Goal: Leave review/rating: Leave review/rating

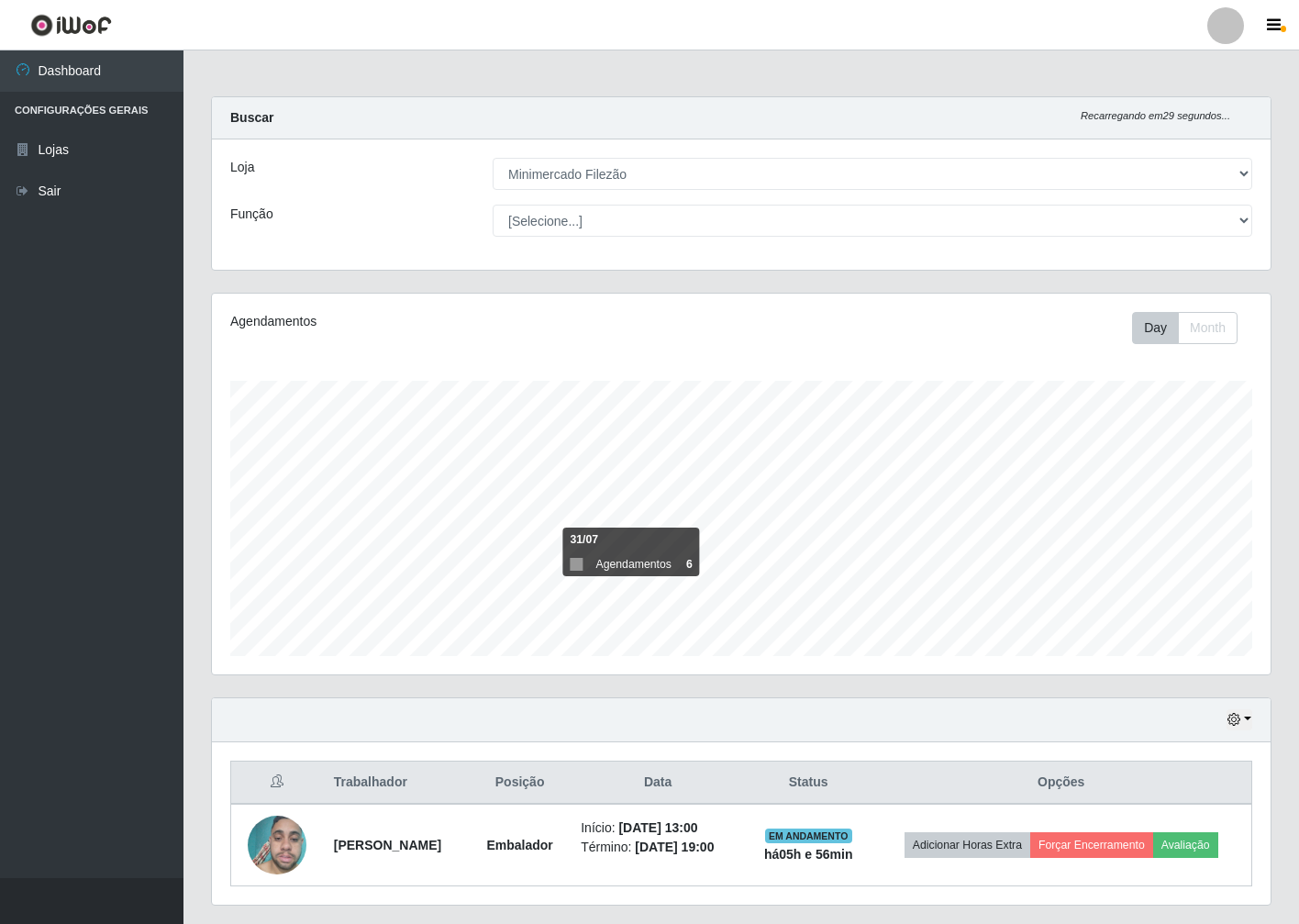
select select "204"
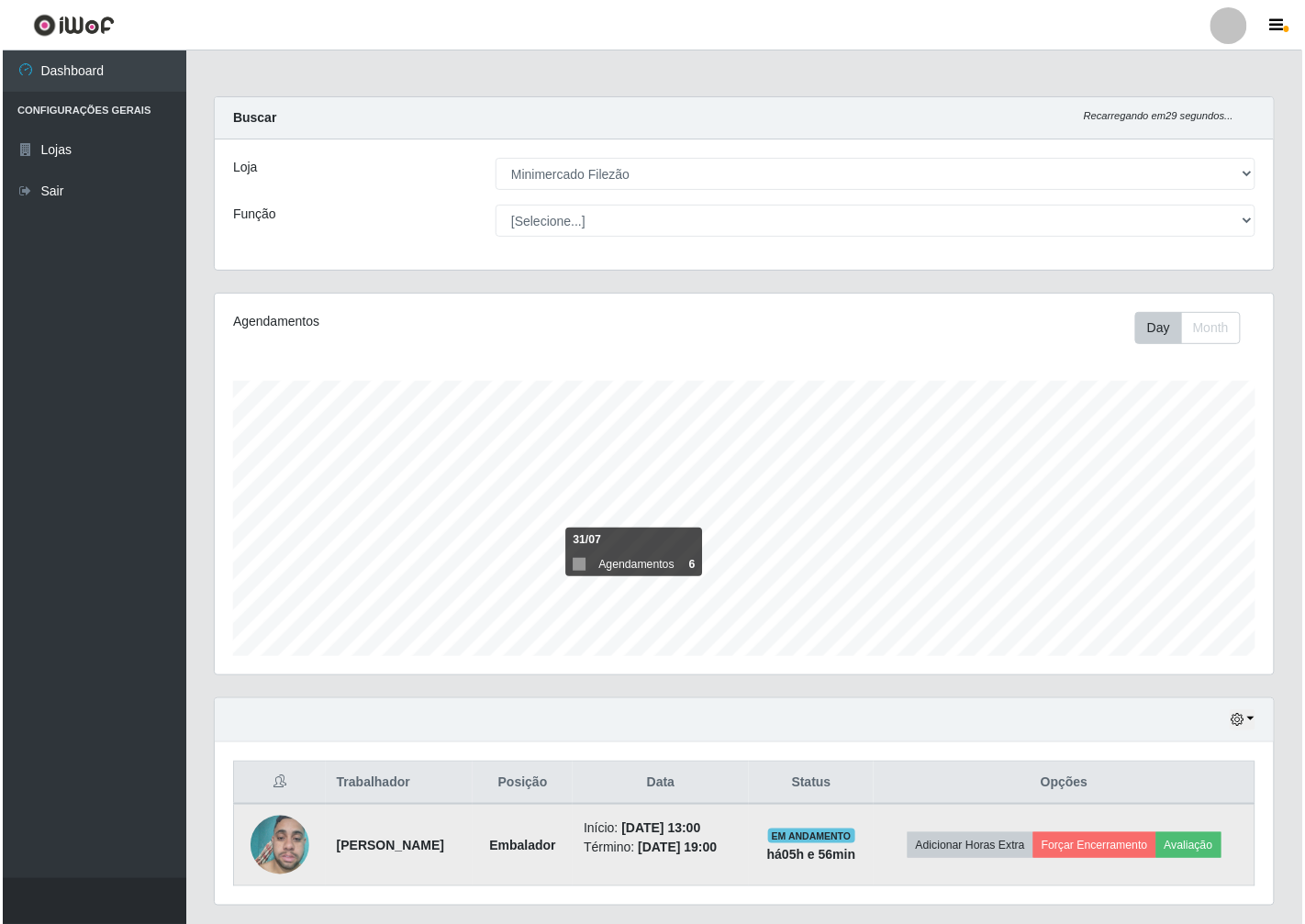
scroll to position [379, 1059]
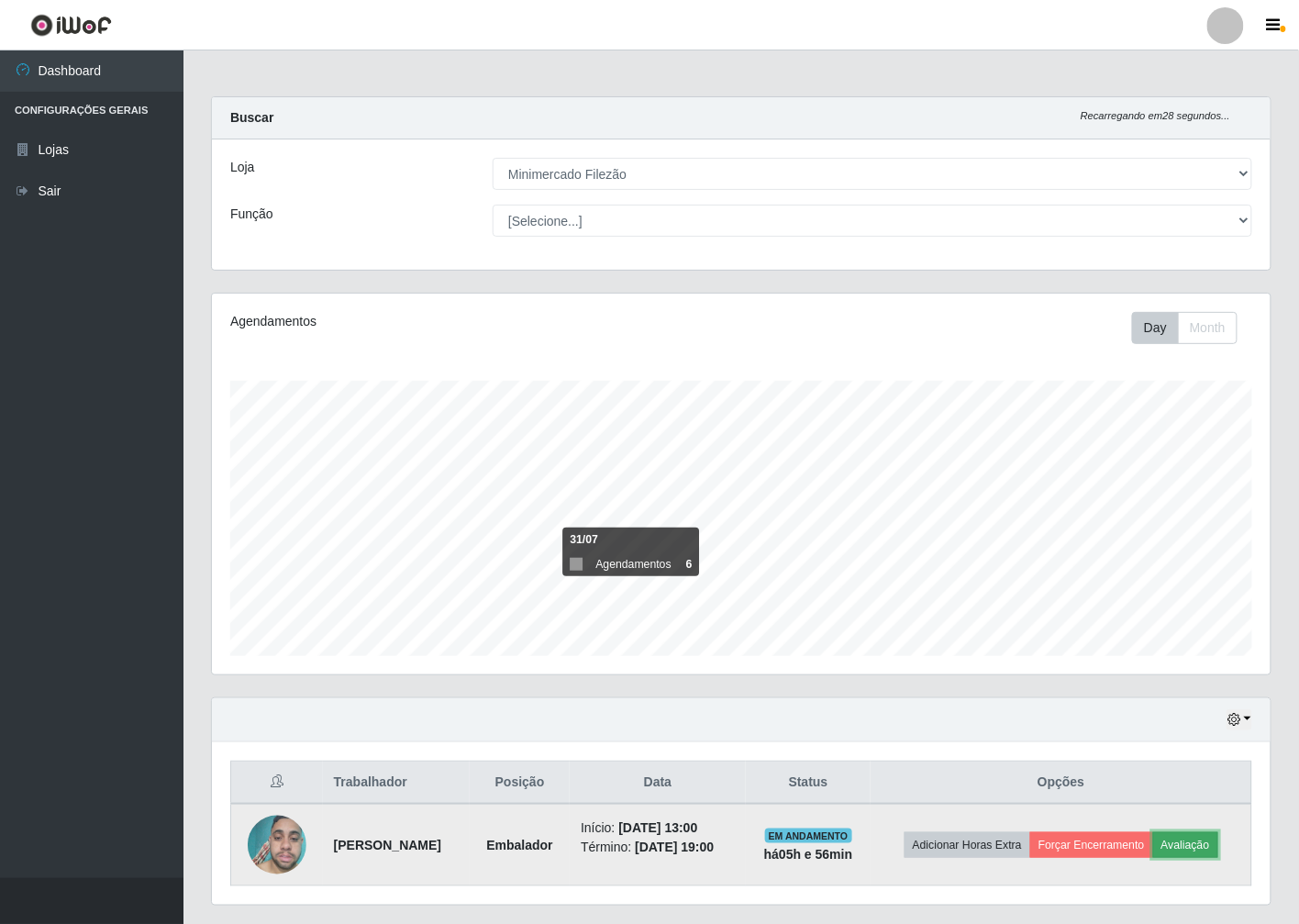
click at [1207, 848] on button "Avaliação" at bounding box center [1186, 845] width 65 height 26
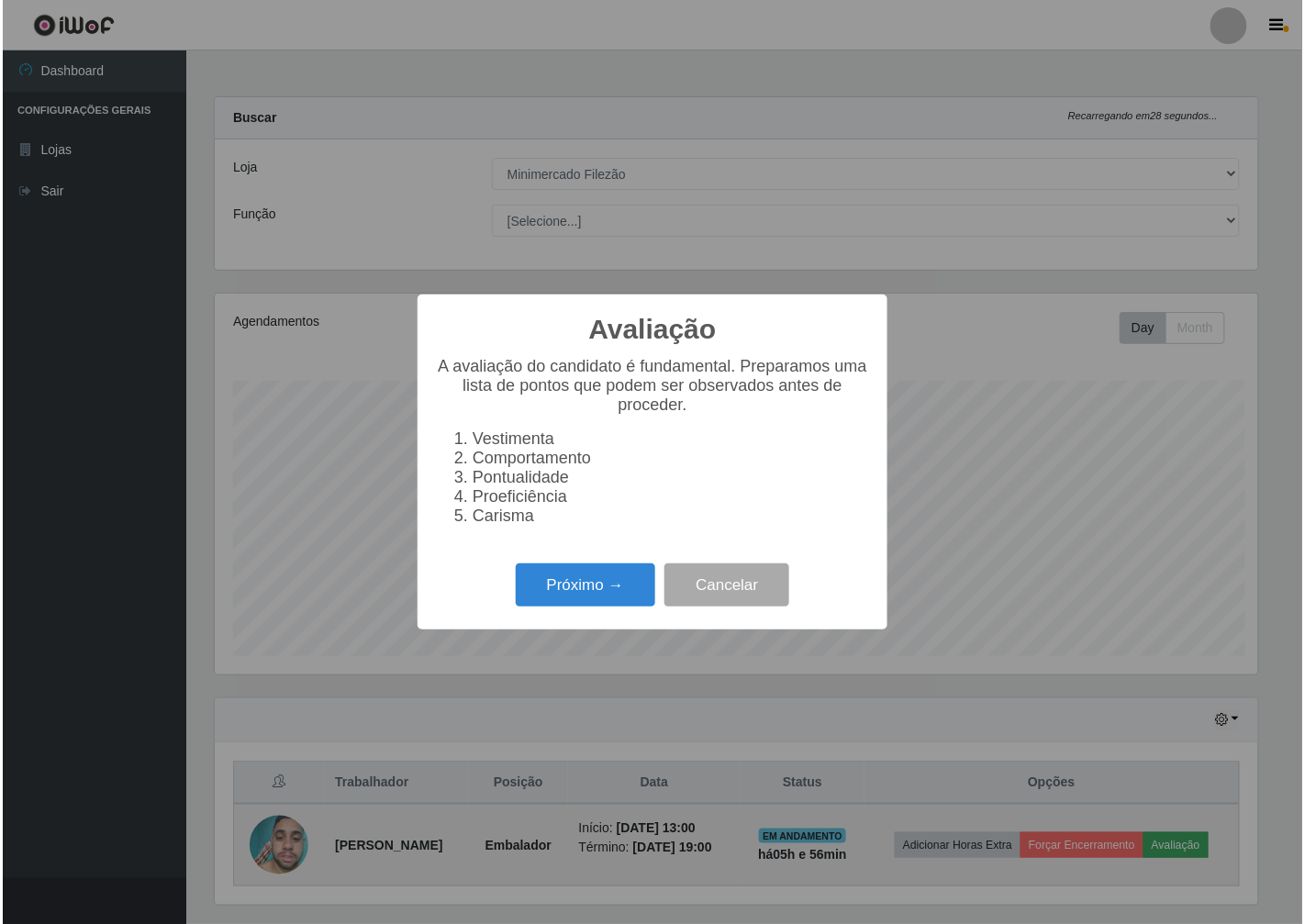
scroll to position [379, 1048]
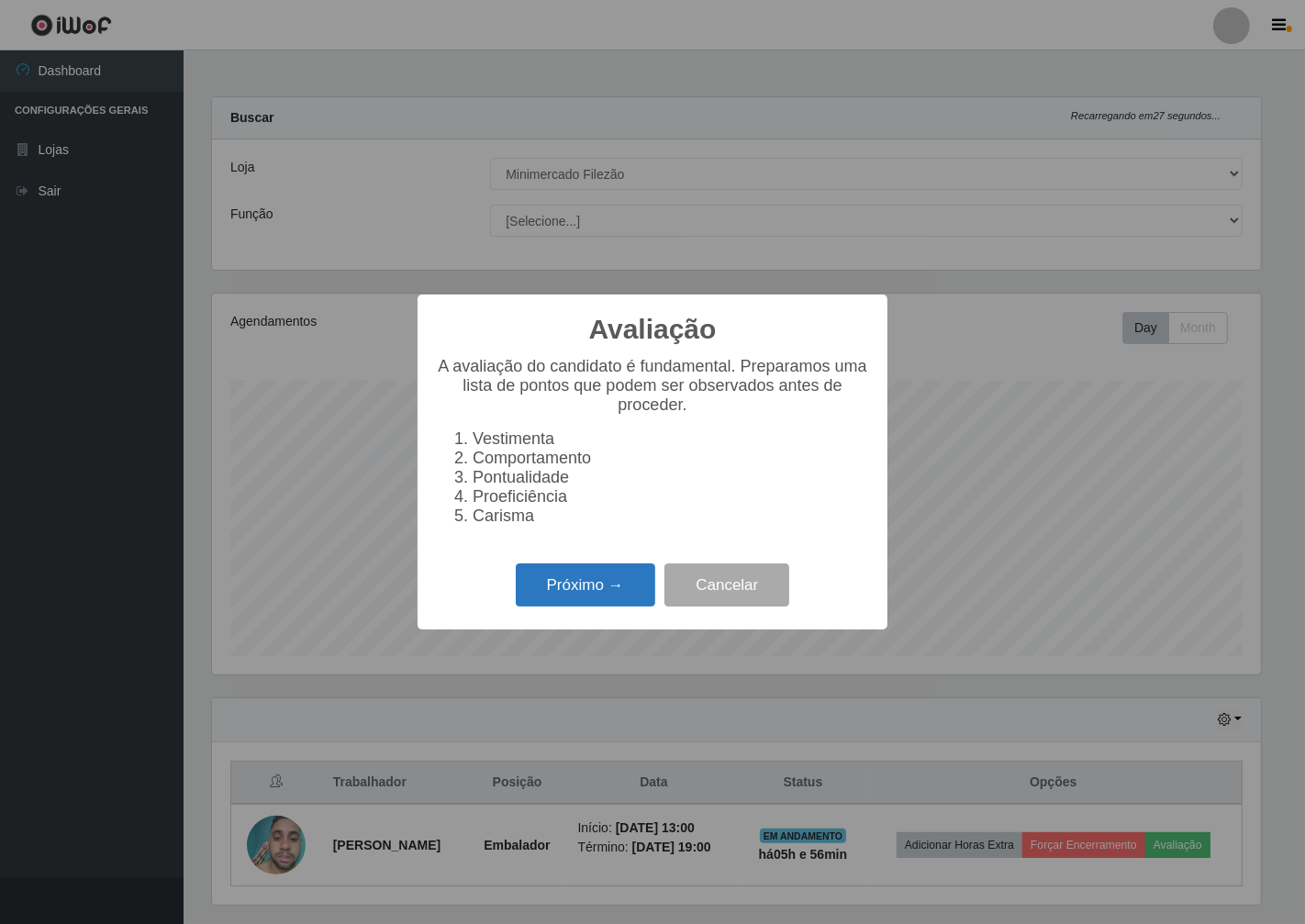
click at [590, 594] on button "Próximo →" at bounding box center [585, 584] width 140 height 43
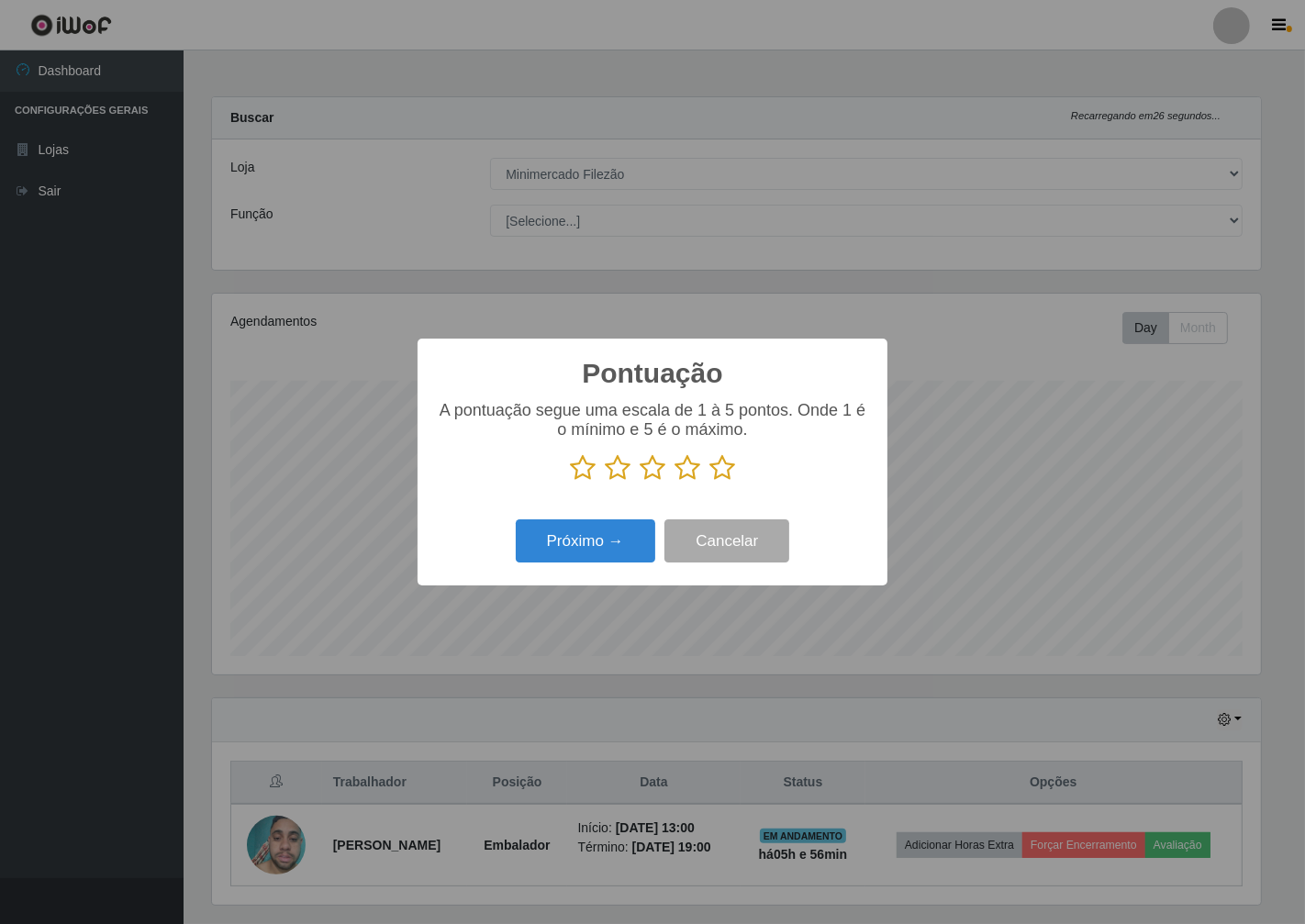
scroll to position [916886, 916708]
click at [693, 465] on icon at bounding box center [687, 467] width 26 height 28
click at [675, 482] on input "radio" at bounding box center [675, 482] width 0 height 0
click at [606, 547] on button "Próximo →" at bounding box center [585, 540] width 140 height 43
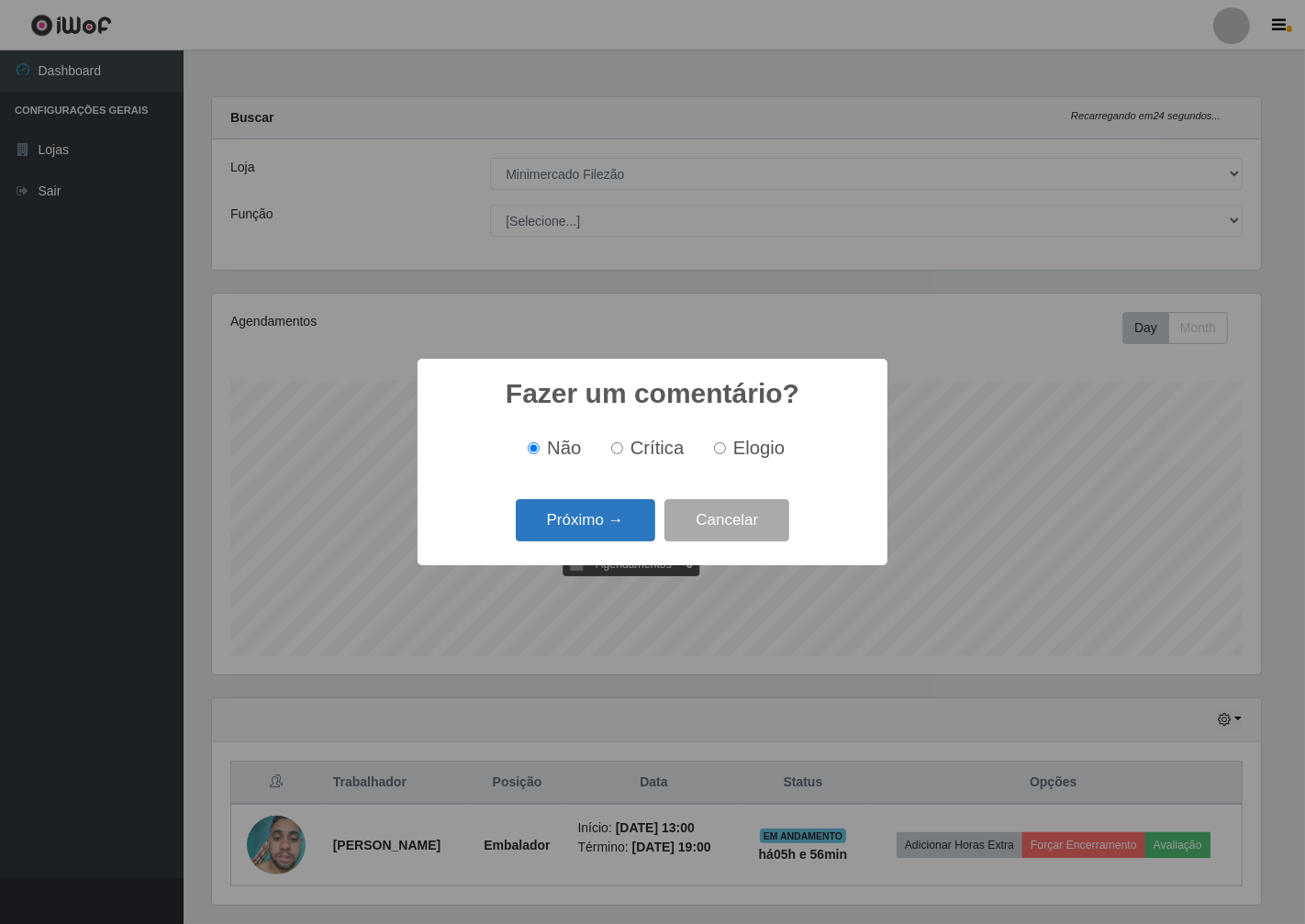
click at [609, 536] on button "Próximo →" at bounding box center [585, 520] width 140 height 43
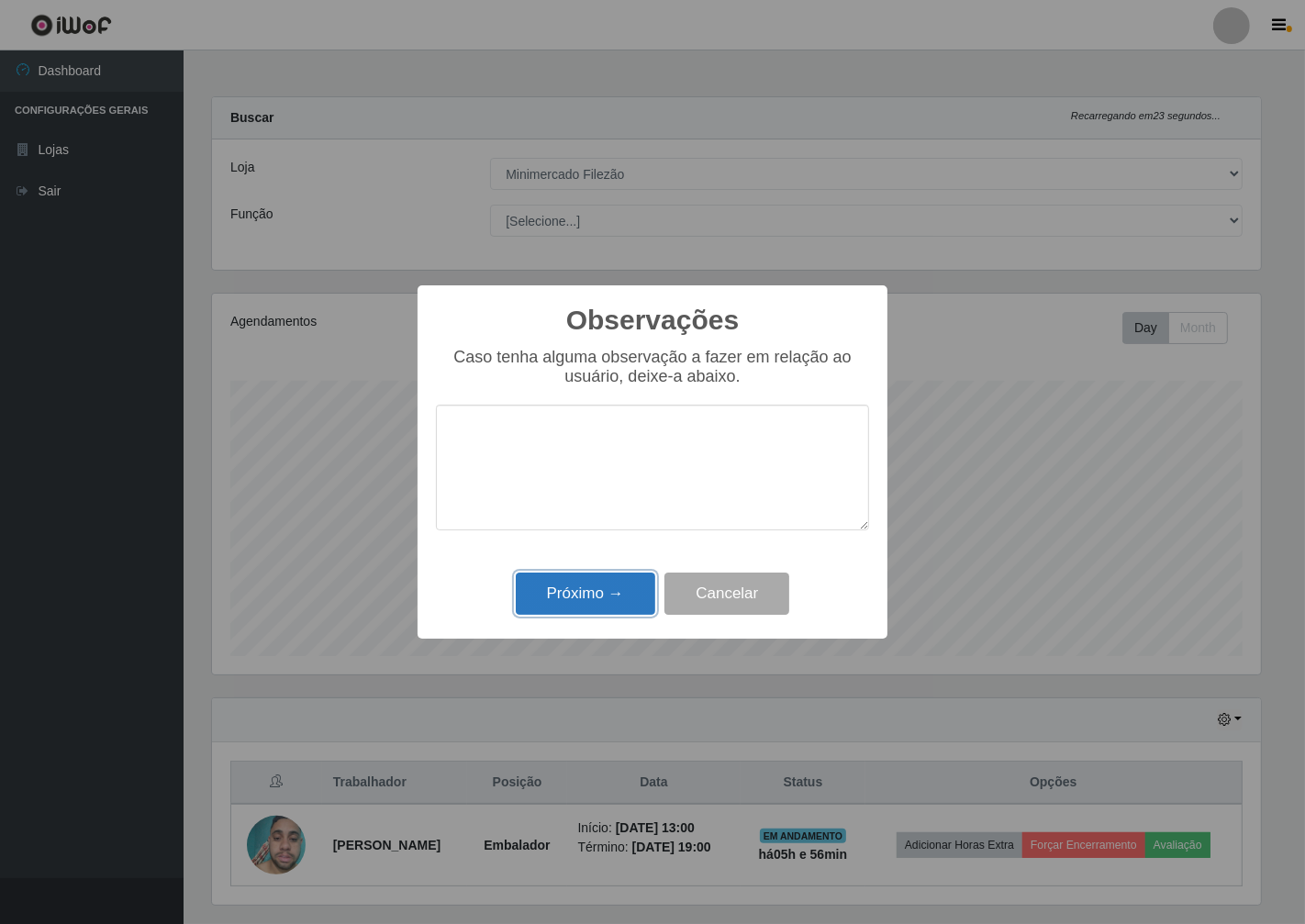
click at [599, 603] on button "Próximo →" at bounding box center [585, 593] width 140 height 43
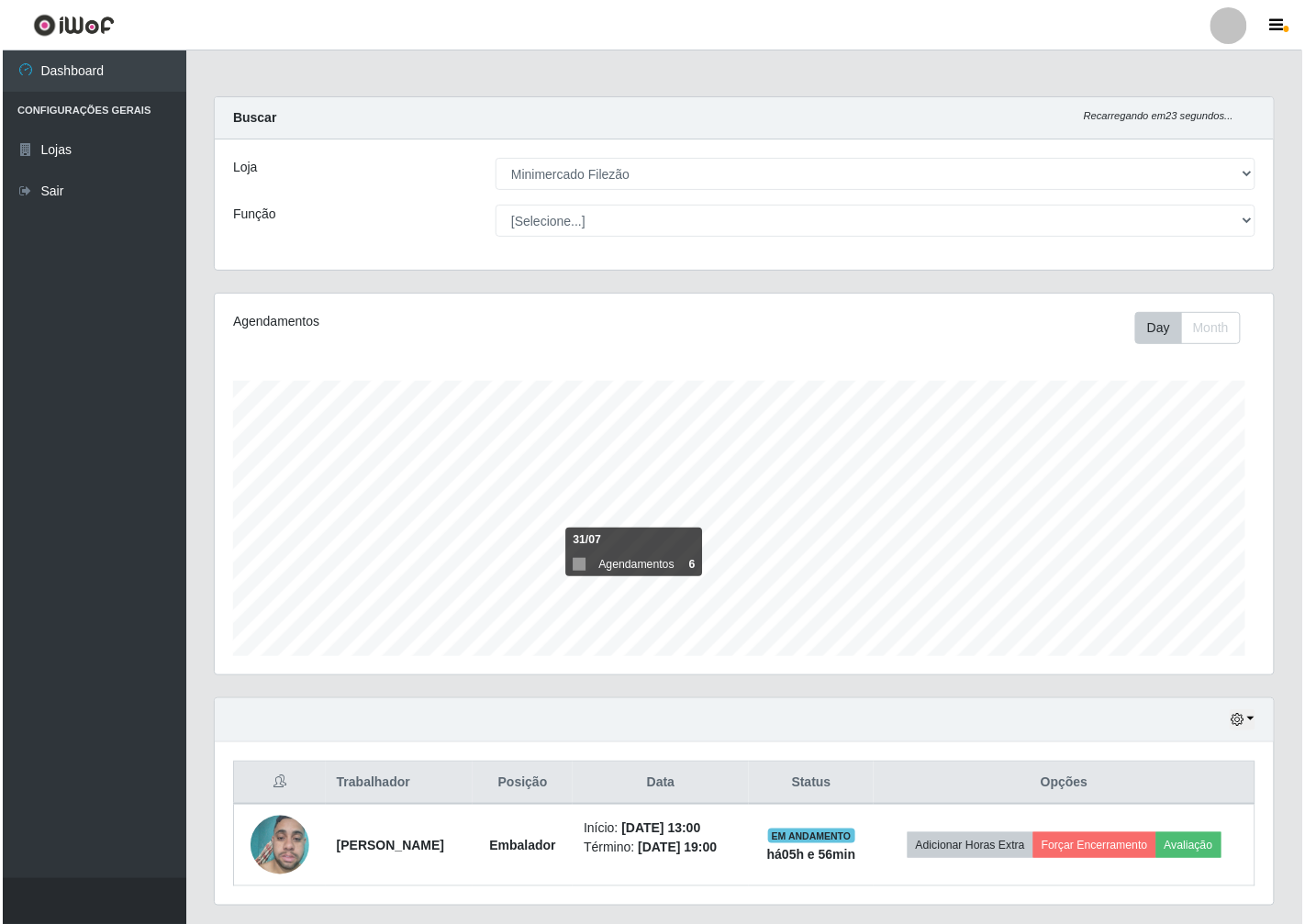
scroll to position [379, 1059]
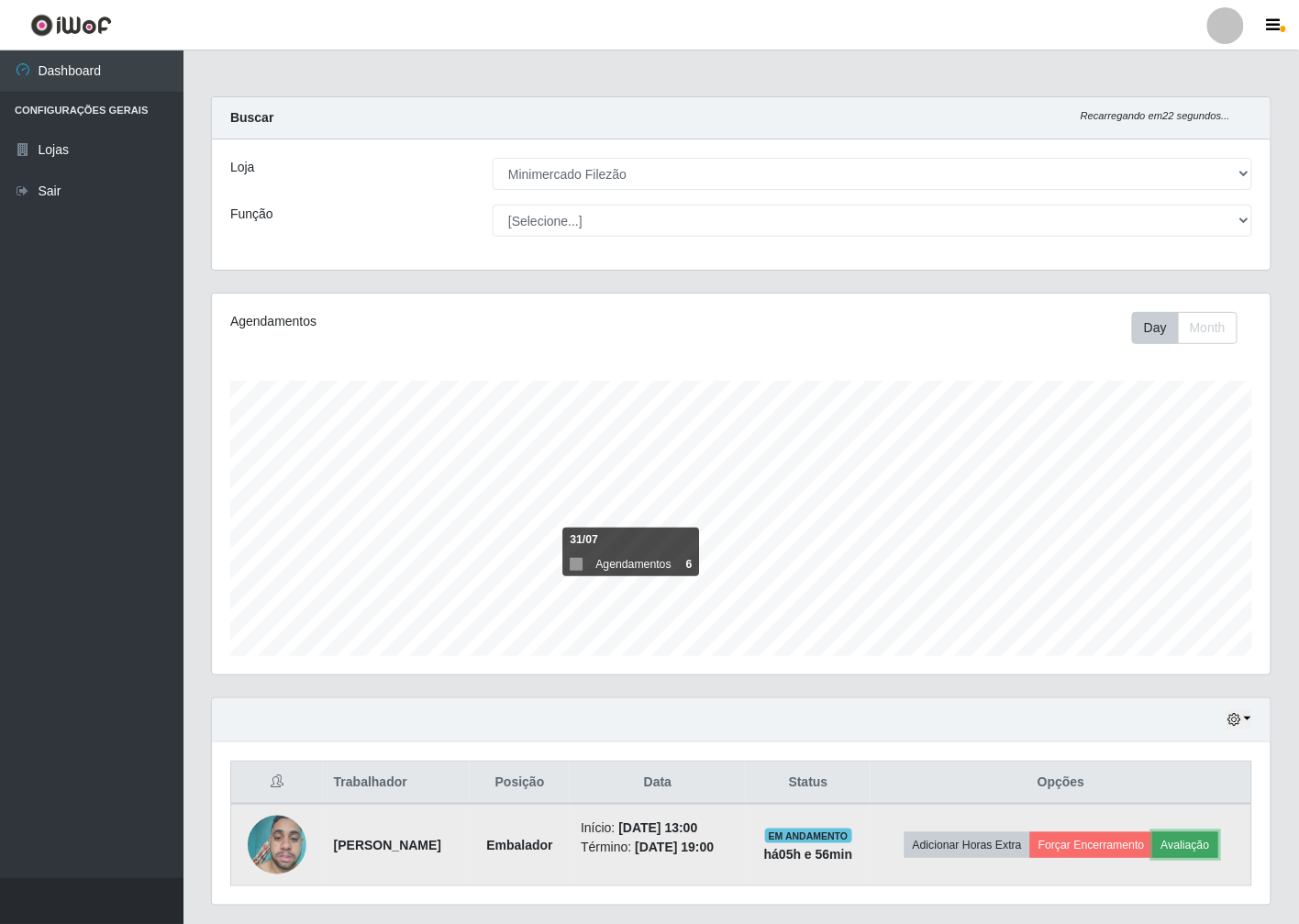
click at [1188, 849] on button "Avaliação" at bounding box center [1186, 845] width 65 height 26
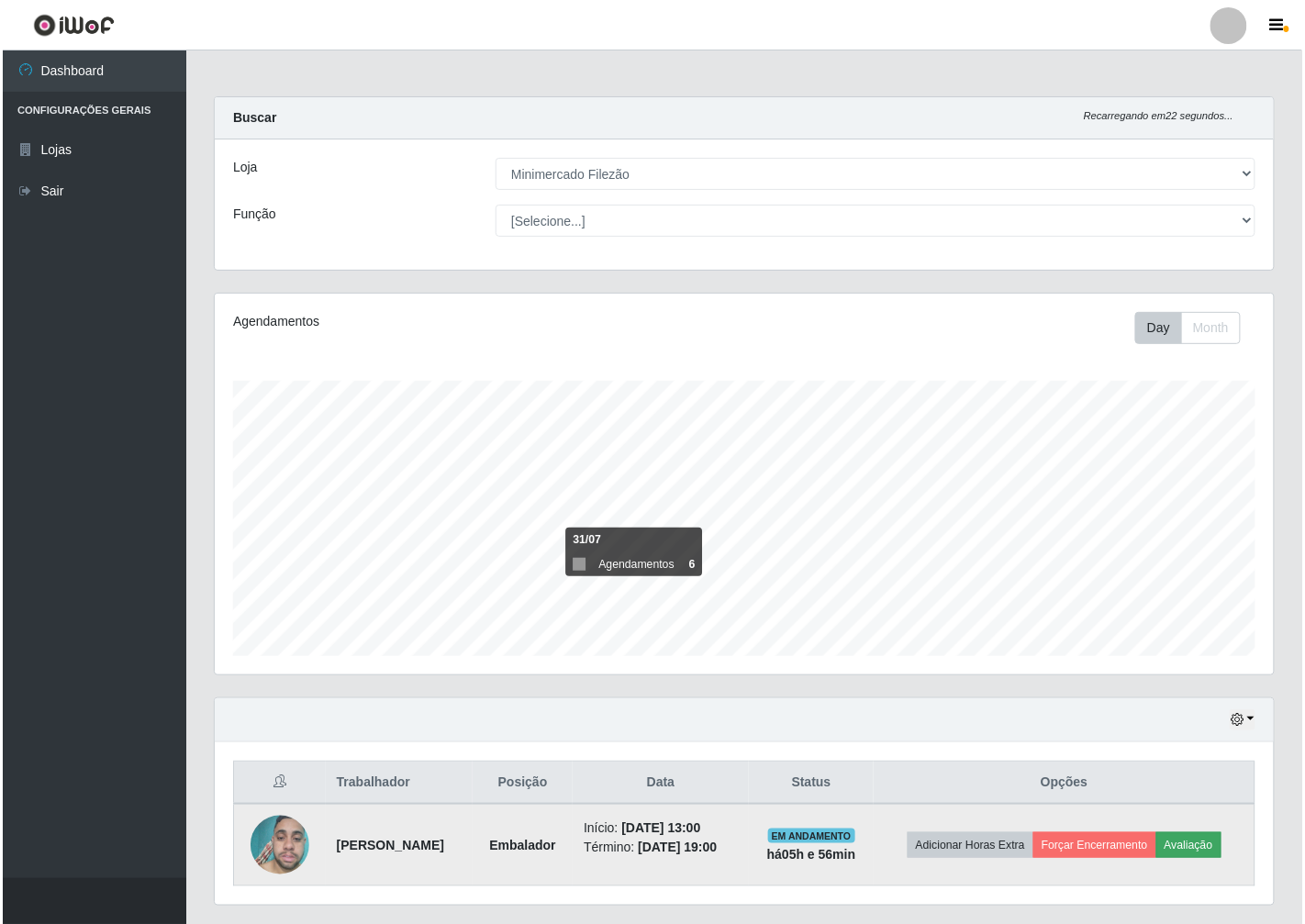
scroll to position [379, 1048]
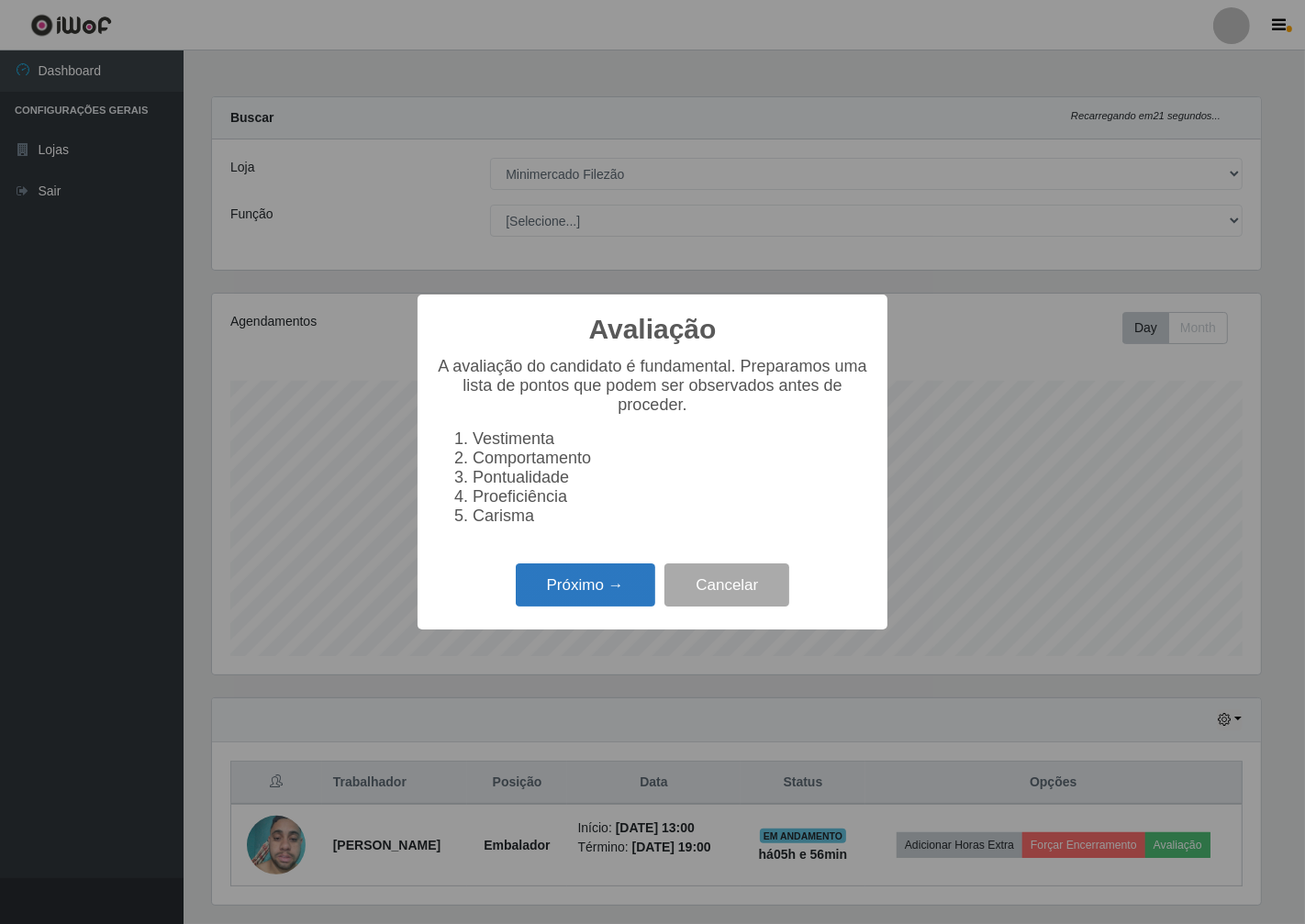
click at [557, 574] on button "Próximo →" at bounding box center [585, 584] width 140 height 43
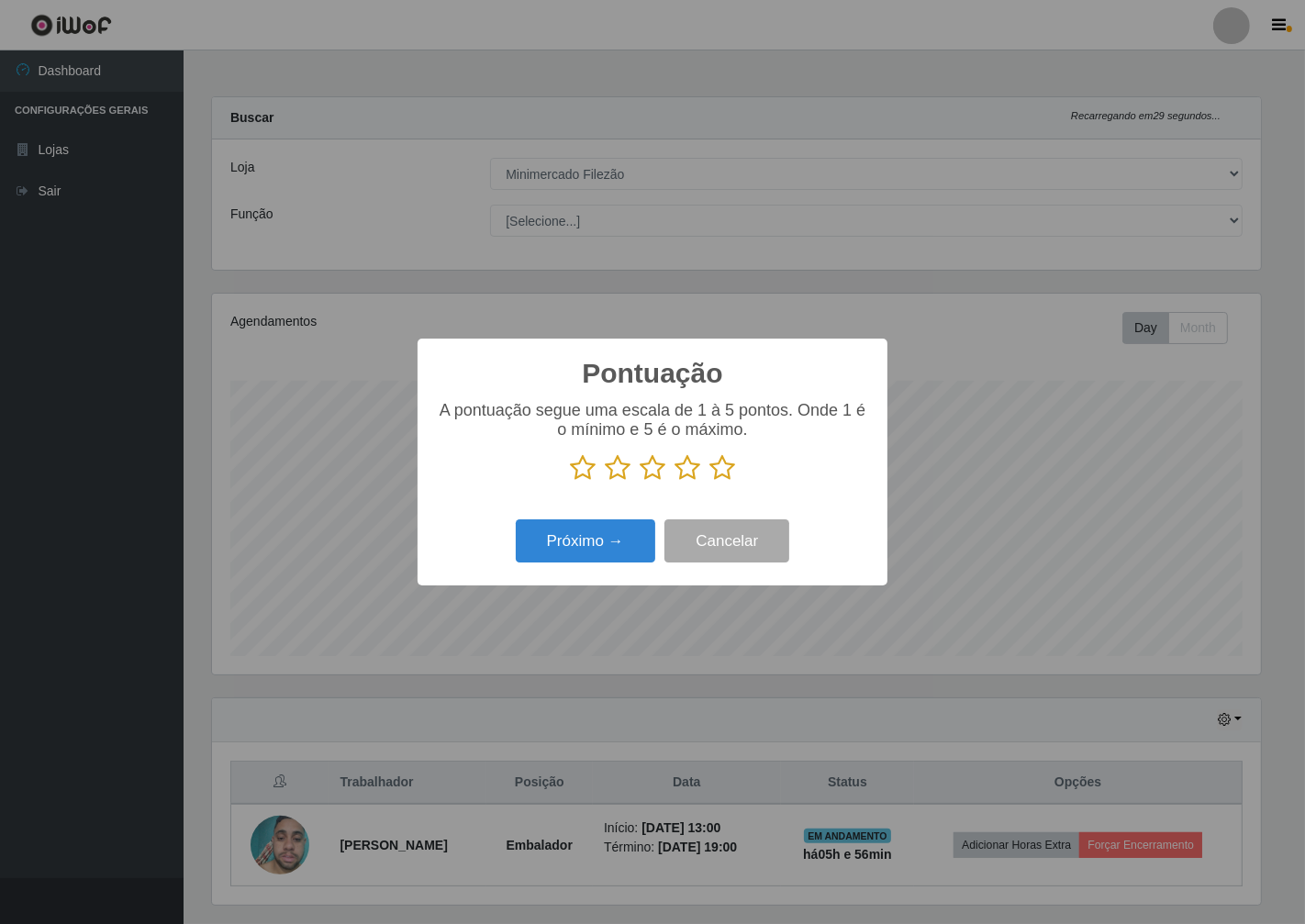
click at [684, 463] on icon at bounding box center [687, 467] width 26 height 28
click at [675, 482] on input "radio" at bounding box center [675, 482] width 0 height 0
click at [603, 533] on button "Próximo →" at bounding box center [585, 540] width 140 height 43
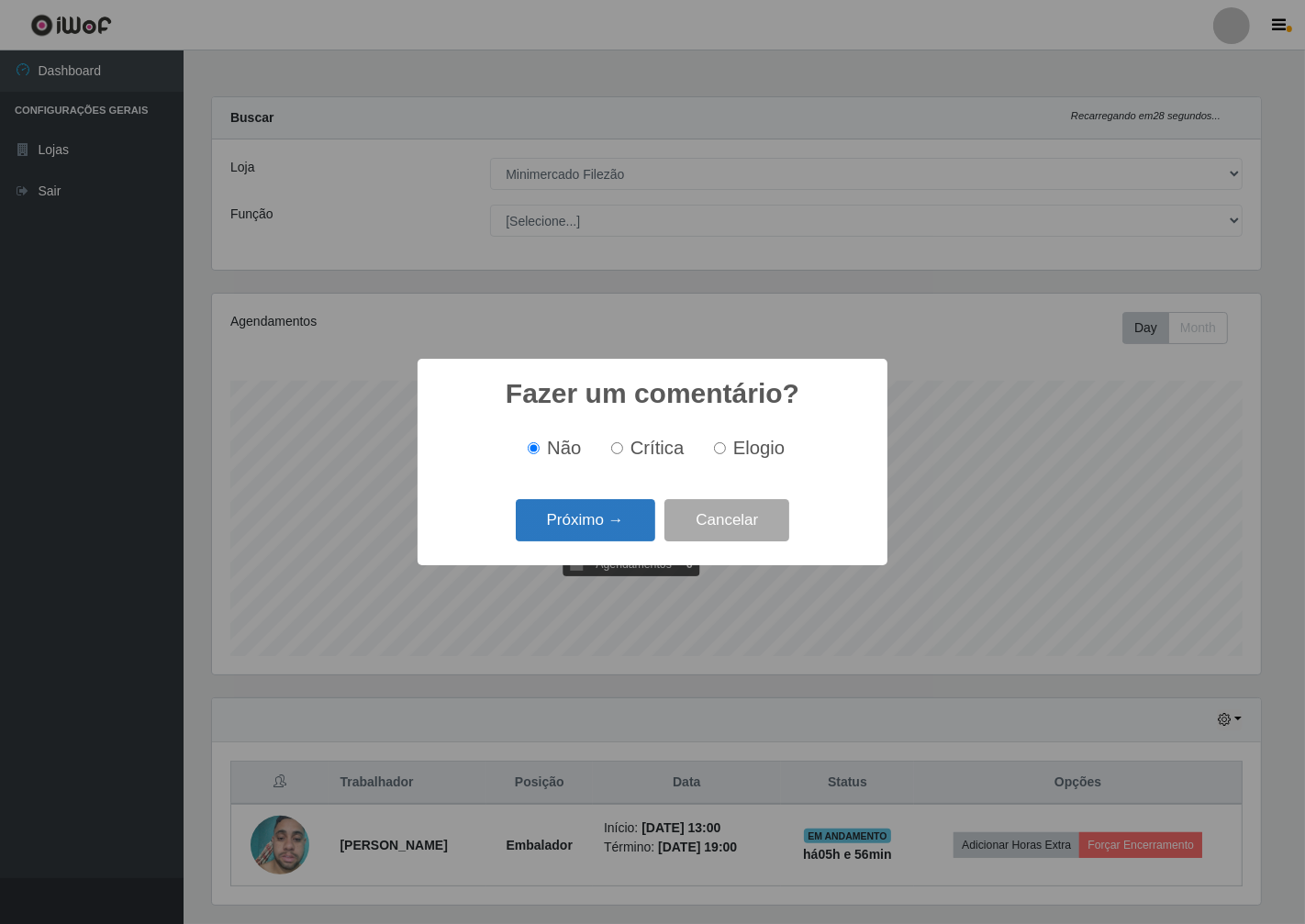
click at [602, 534] on button "Próximo →" at bounding box center [585, 520] width 140 height 43
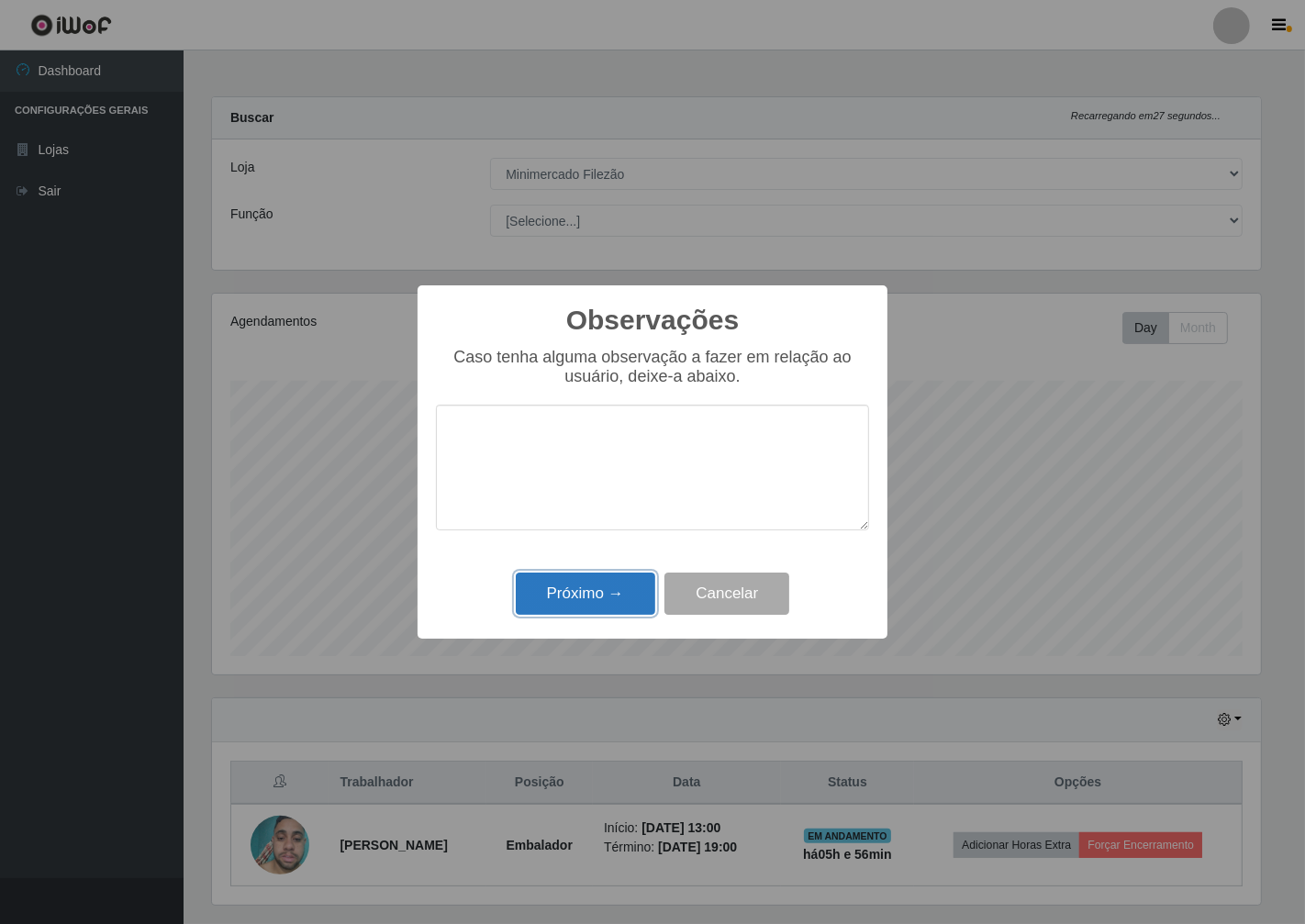
click at [576, 587] on button "Próximo →" at bounding box center [585, 593] width 140 height 43
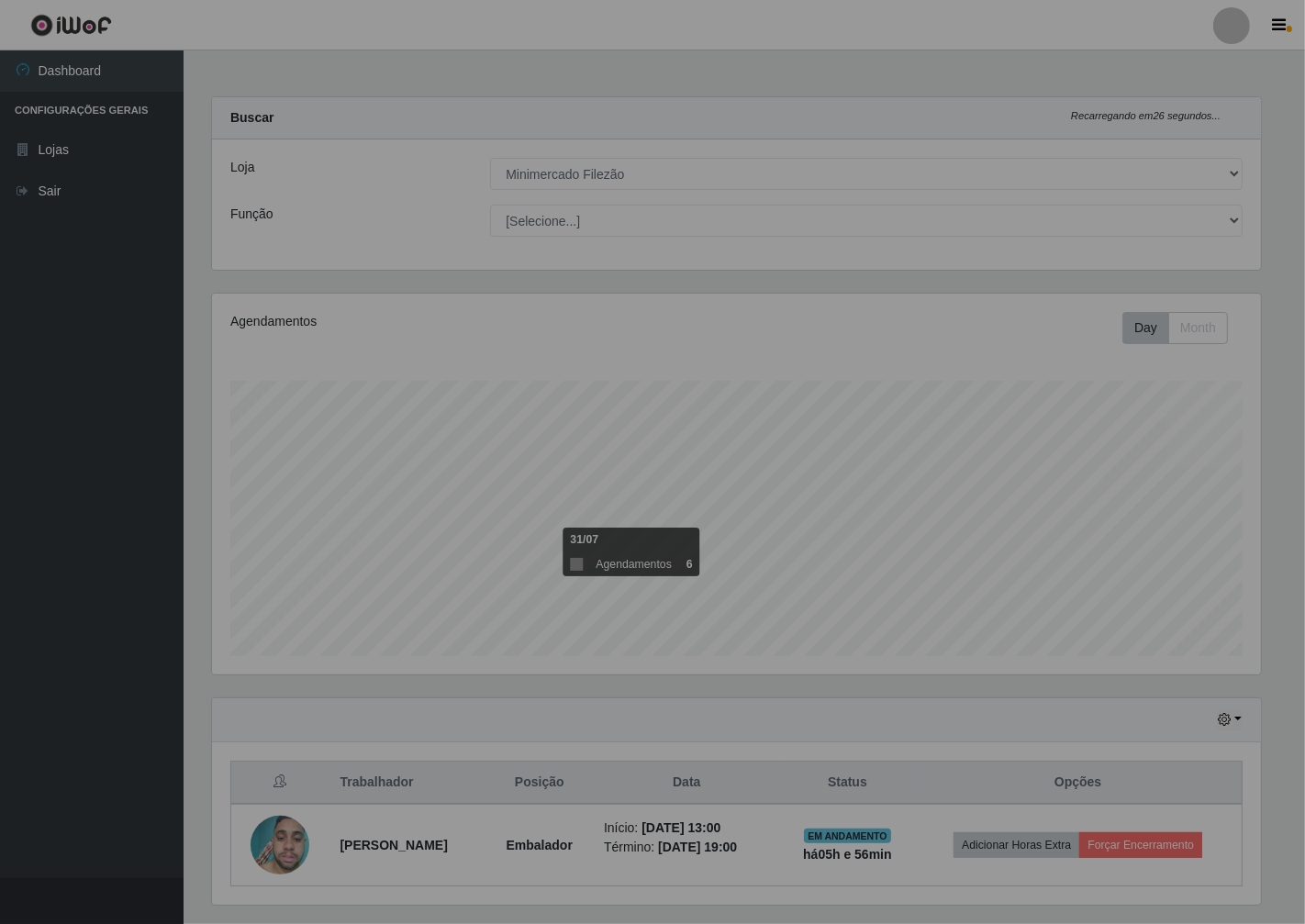
scroll to position [379, 1059]
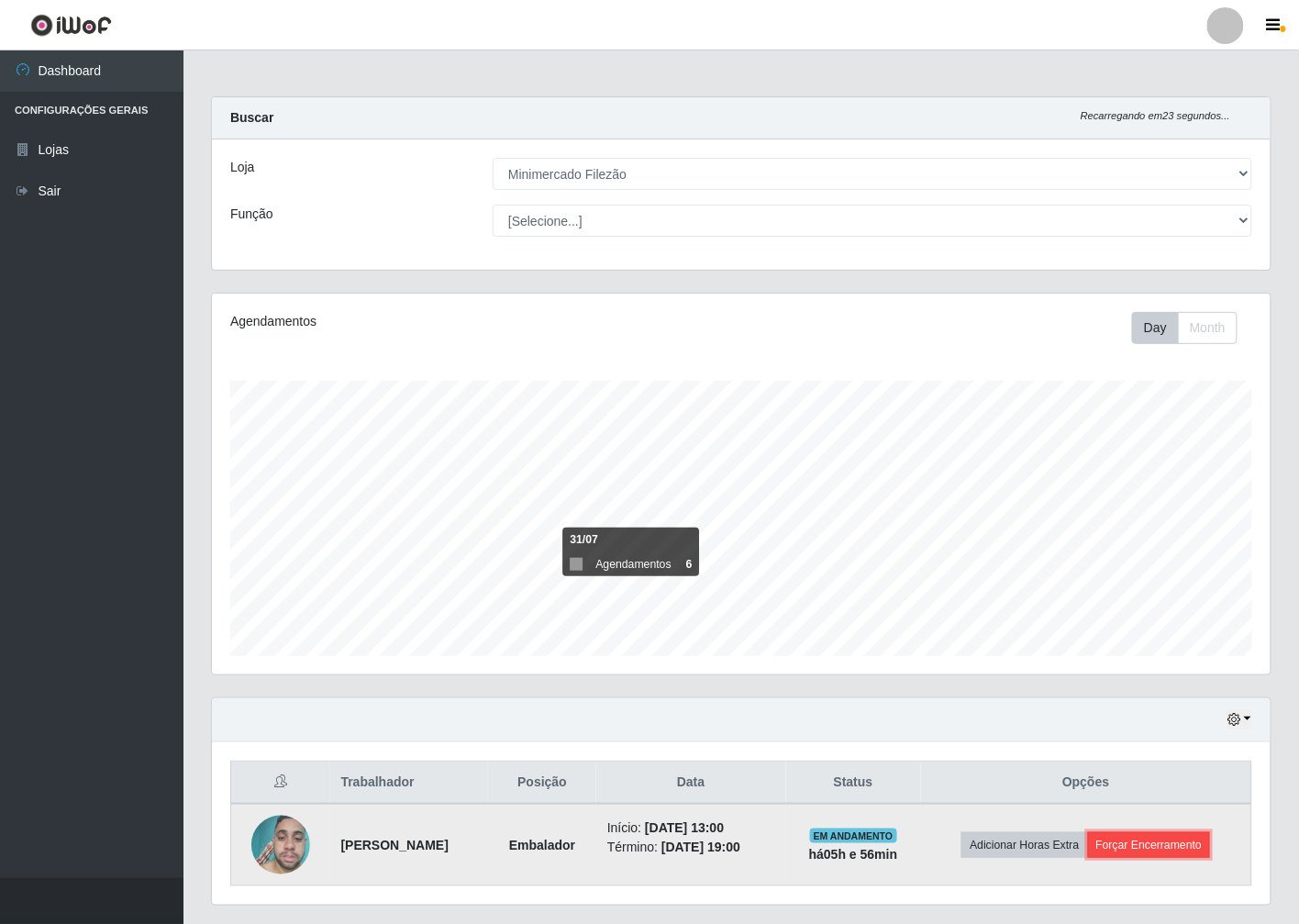
click at [1199, 847] on button "Forçar Encerramento" at bounding box center [1150, 845] width 123 height 26
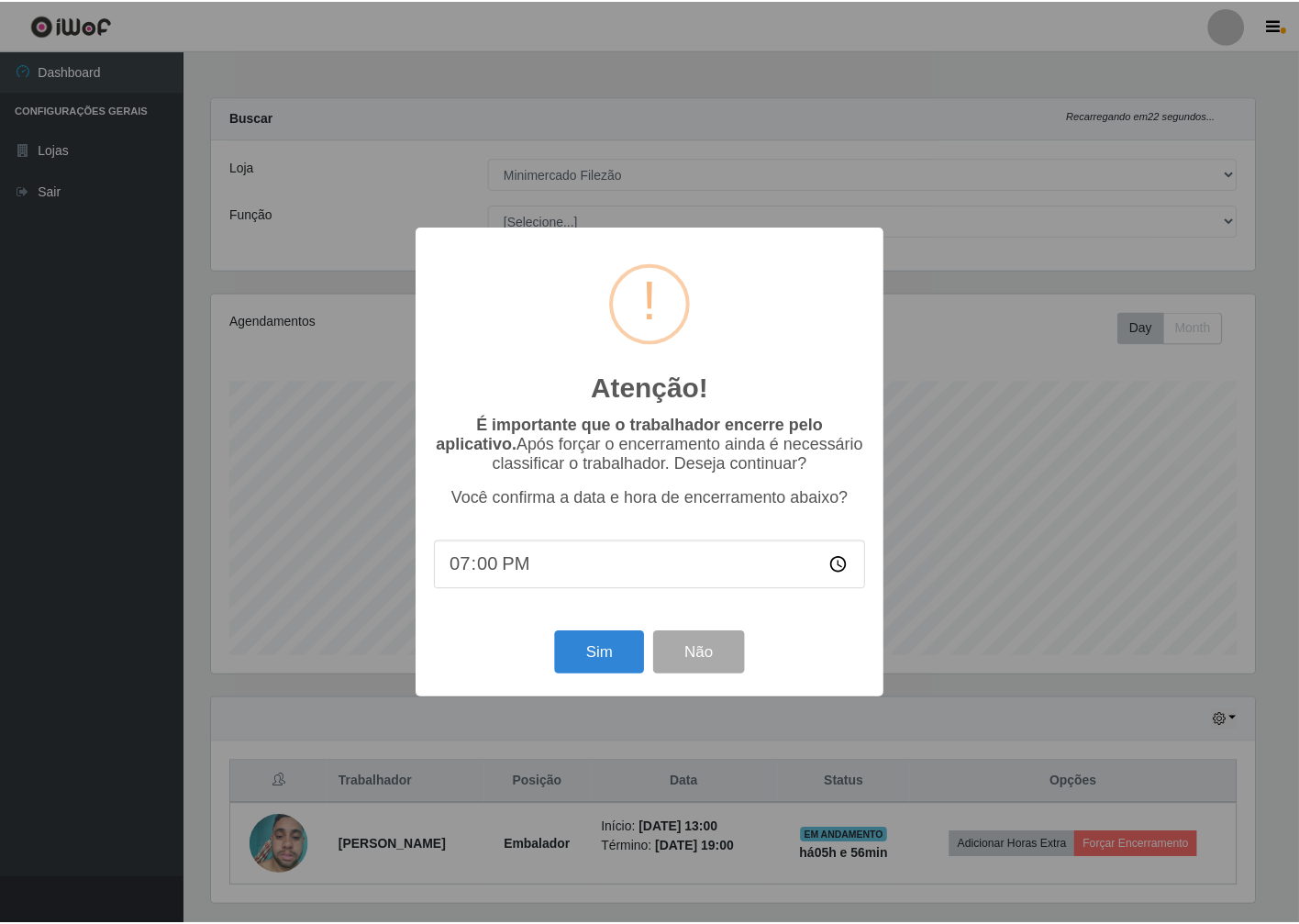
scroll to position [379, 1048]
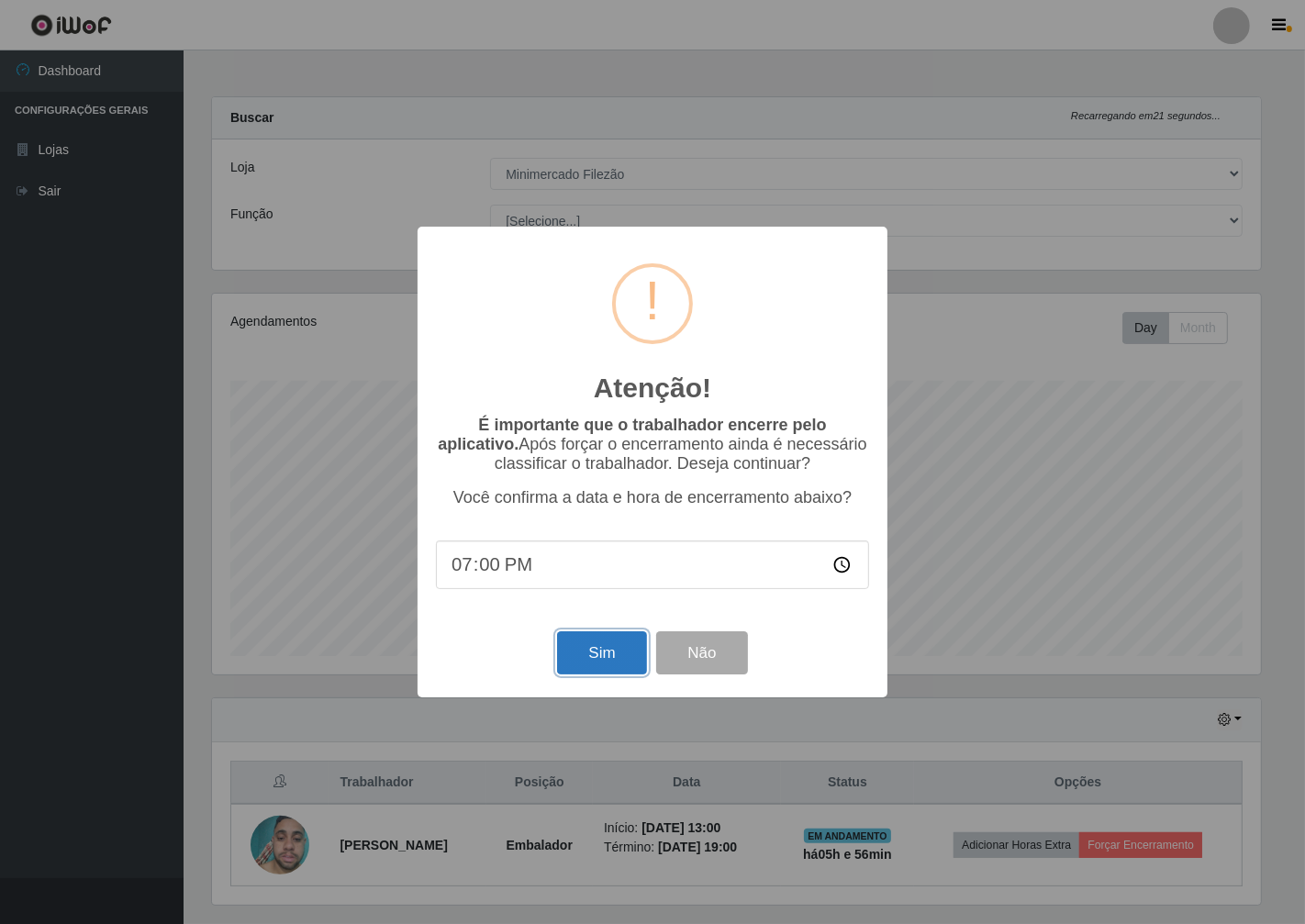
click at [585, 652] on button "Sim" at bounding box center [601, 652] width 89 height 43
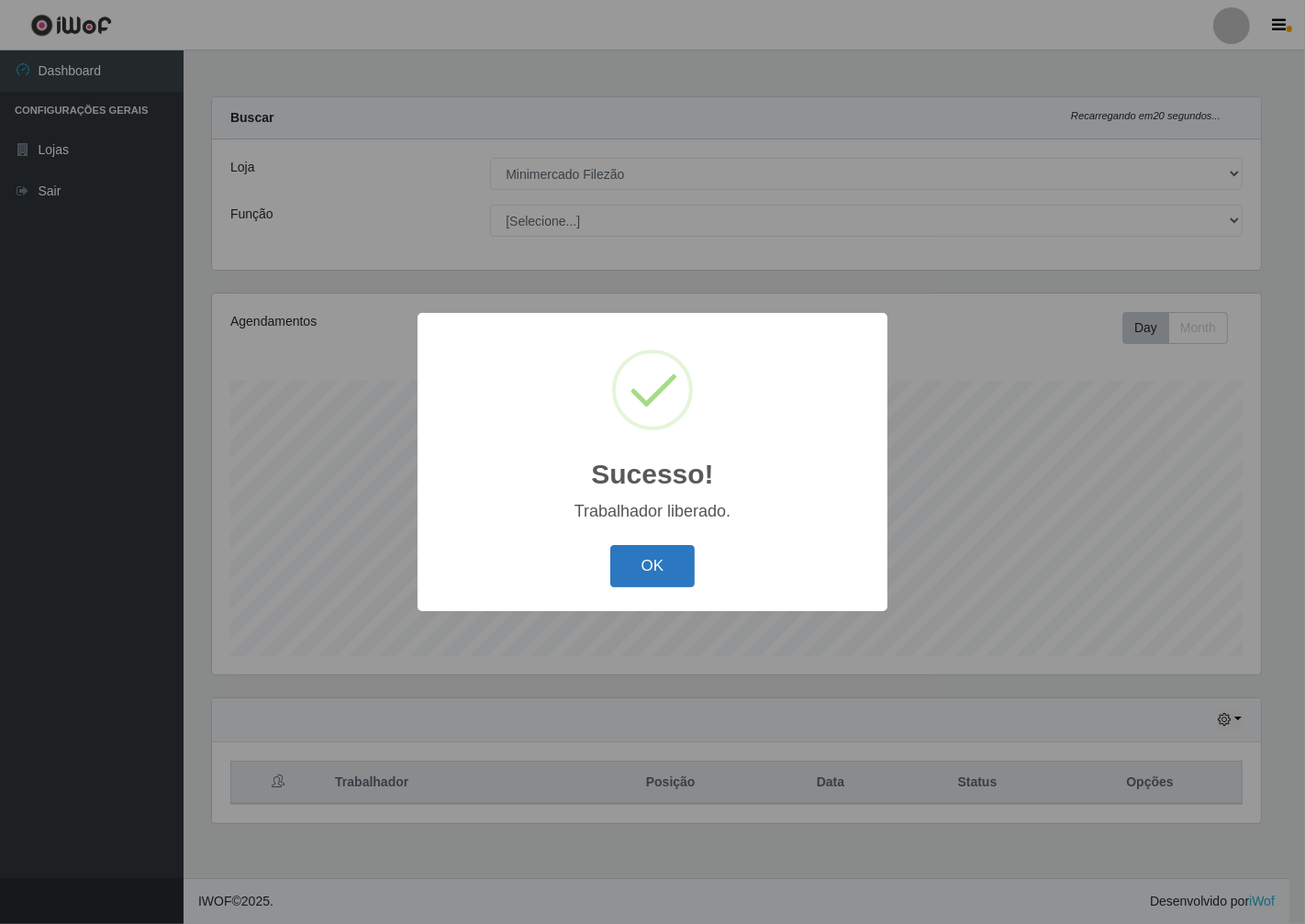
click at [653, 563] on button "OK" at bounding box center [652, 566] width 85 height 43
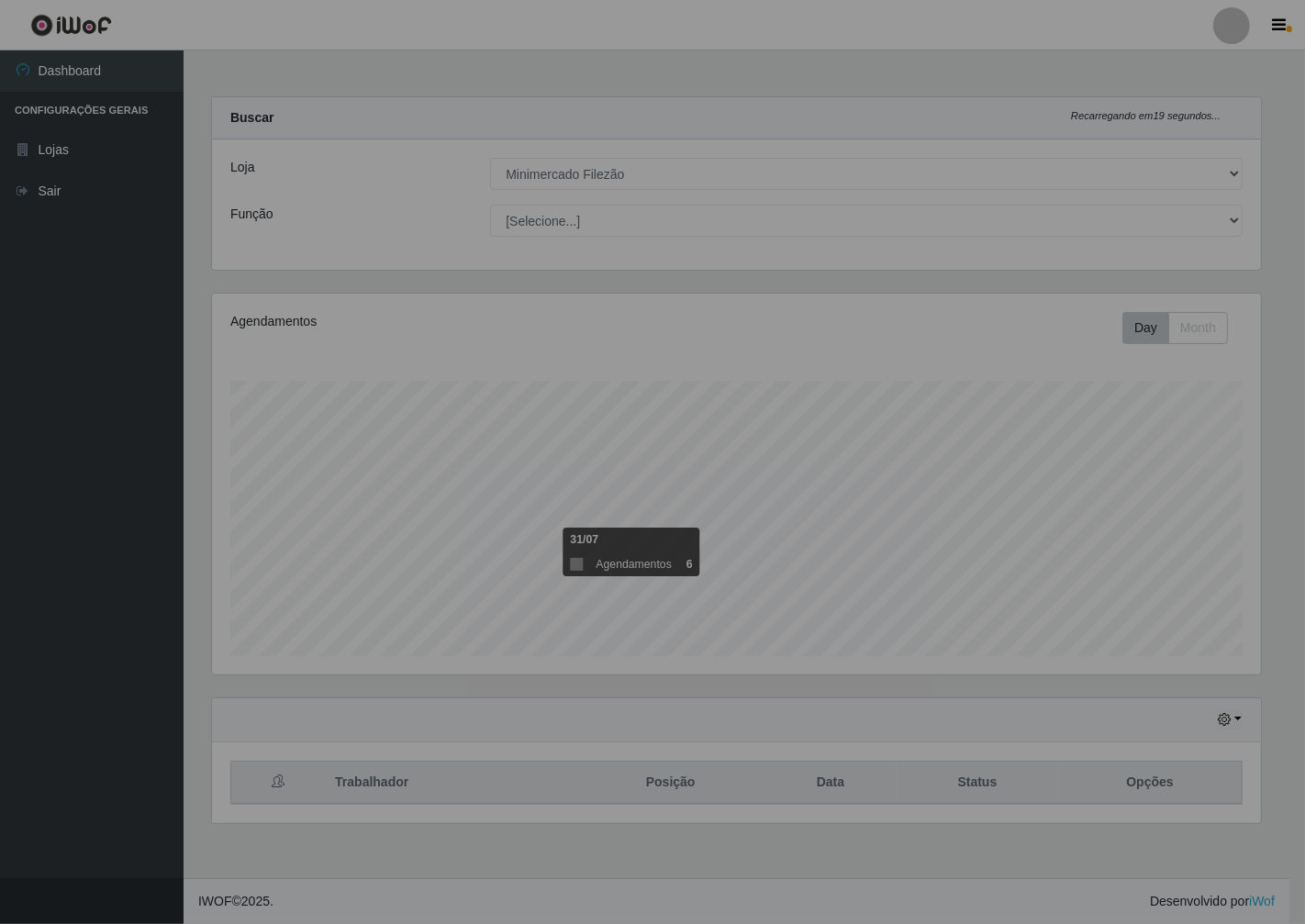
scroll to position [379, 1065]
